Goal: Task Accomplishment & Management: Use online tool/utility

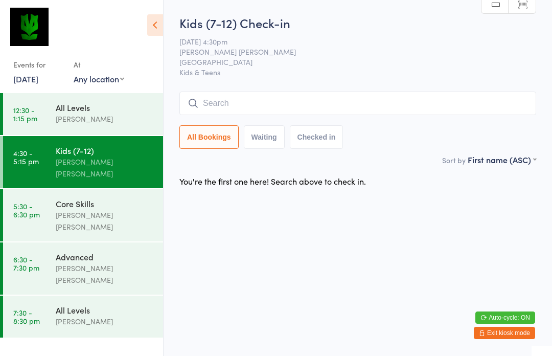
click at [275, 106] on input "search" at bounding box center [357, 102] width 357 height 23
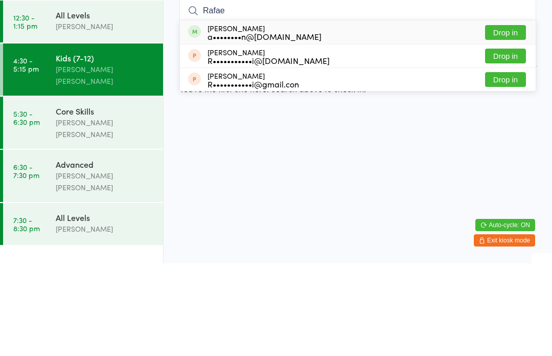
type input "Rafae"
click at [280, 125] on div "a••••••••n@[DOMAIN_NAME]" at bounding box center [264, 129] width 114 height 8
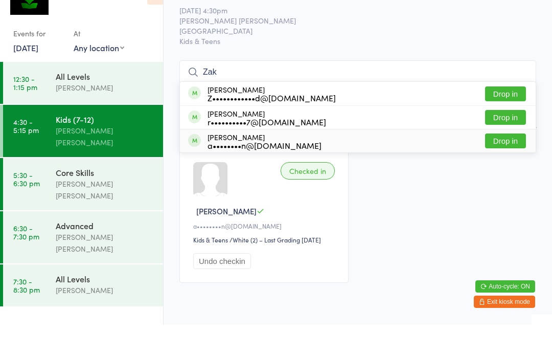
type input "Zak"
click at [243, 172] on div "a••••••••n@[DOMAIN_NAME]" at bounding box center [264, 176] width 114 height 8
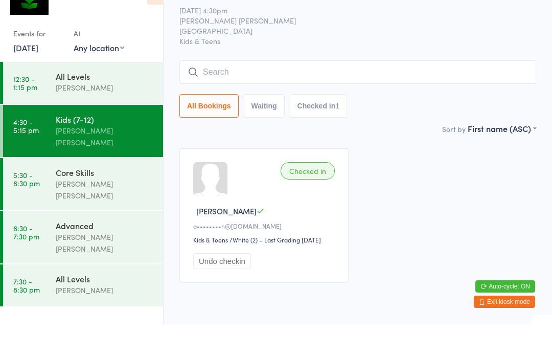
scroll to position [31, 0]
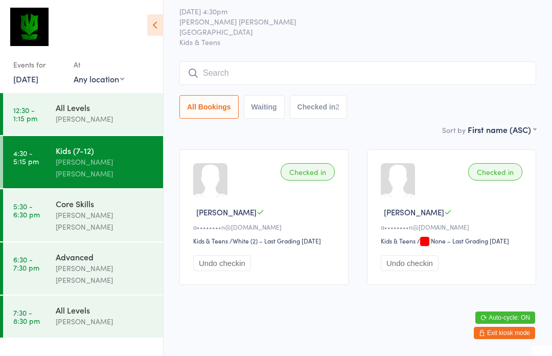
click at [307, 77] on input "search" at bounding box center [357, 72] width 357 height 23
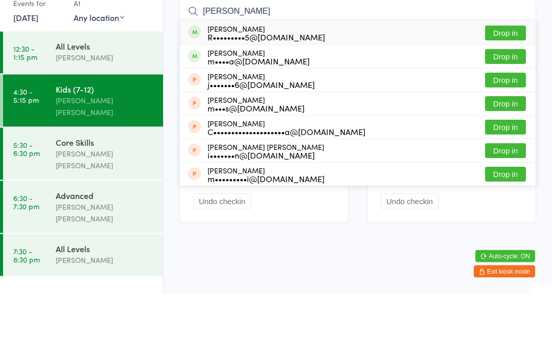
type input "[PERSON_NAME]"
click at [230, 83] on div "[PERSON_NAME] R•••••••••5@[DOMAIN_NAME] Drop in" at bounding box center [358, 94] width 356 height 23
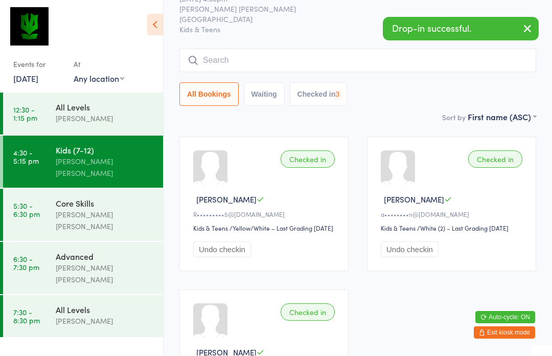
scroll to position [43, 0]
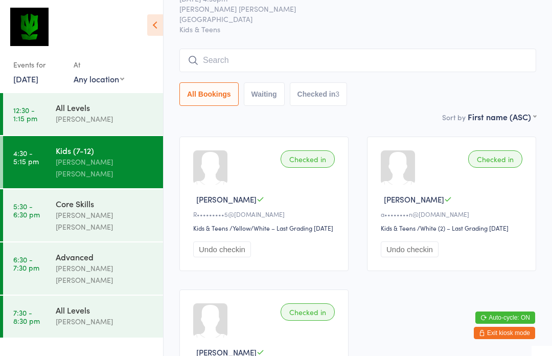
click at [208, 72] on input "search" at bounding box center [357, 60] width 357 height 23
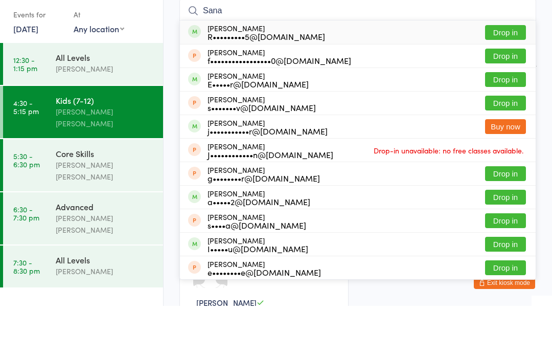
type input "Sana"
click at [502, 75] on button "Drop in" at bounding box center [505, 82] width 41 height 15
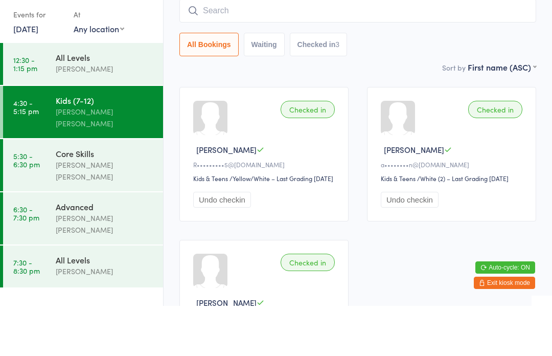
click at [500, 83] on div "All Bookings Waiting Checked in 3" at bounding box center [357, 94] width 357 height 23
